Goal: Find specific page/section: Find specific page/section

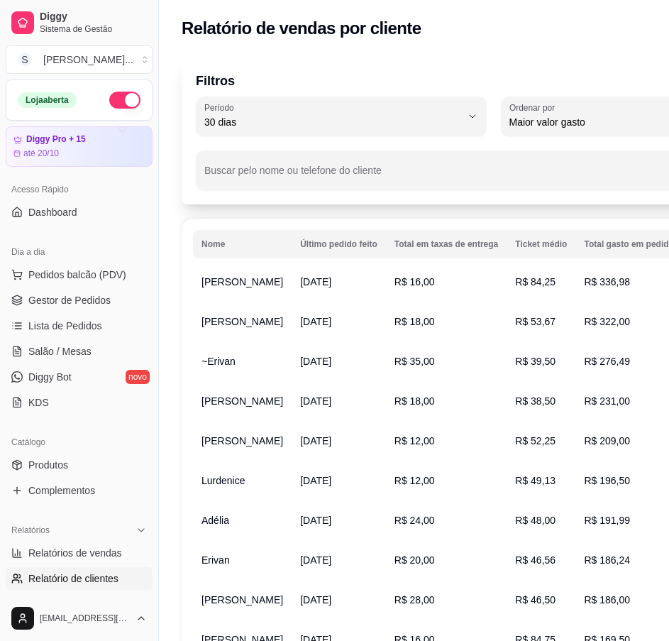
select select "30"
select select "HIGHEST_TOTAL_SPENT_WITH_ORDERS"
click at [23, 297] on link "Gestor de Pedidos" at bounding box center [79, 300] width 147 height 23
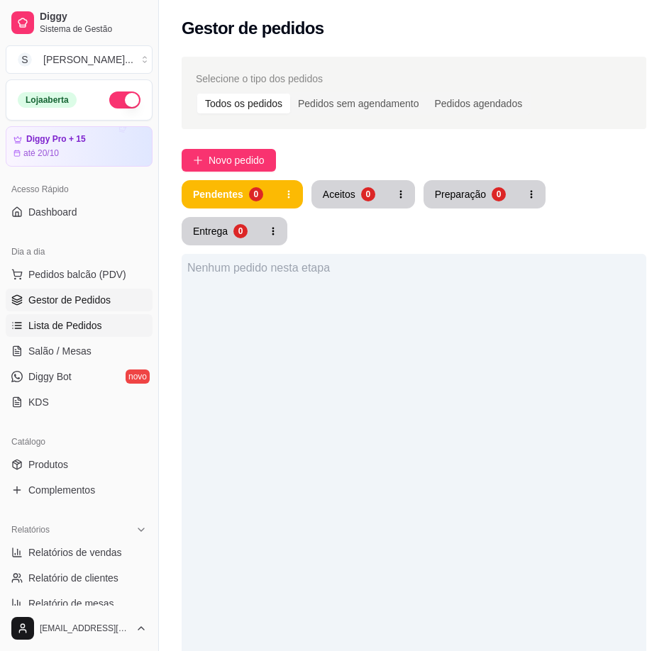
click at [82, 328] on span "Lista de Pedidos" at bounding box center [65, 325] width 74 height 14
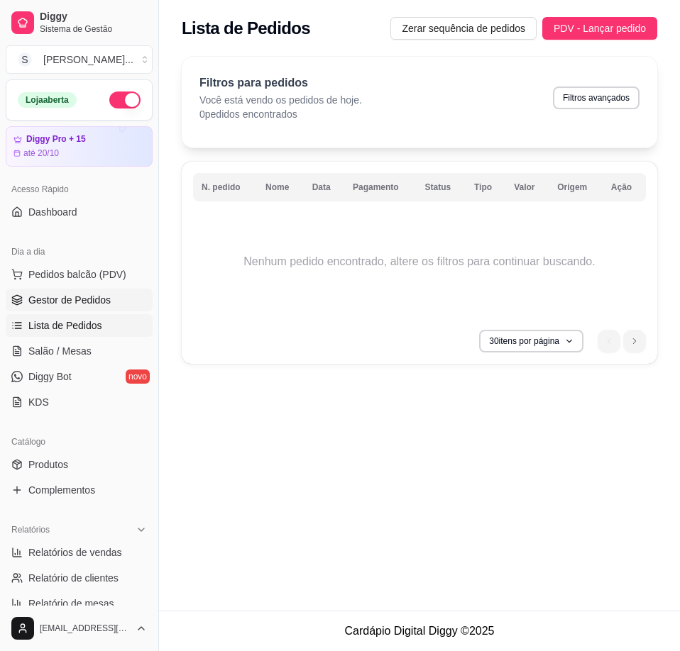
click at [70, 296] on span "Gestor de Pedidos" at bounding box center [69, 300] width 82 height 14
